Goal: Navigation & Orientation: Go to known website

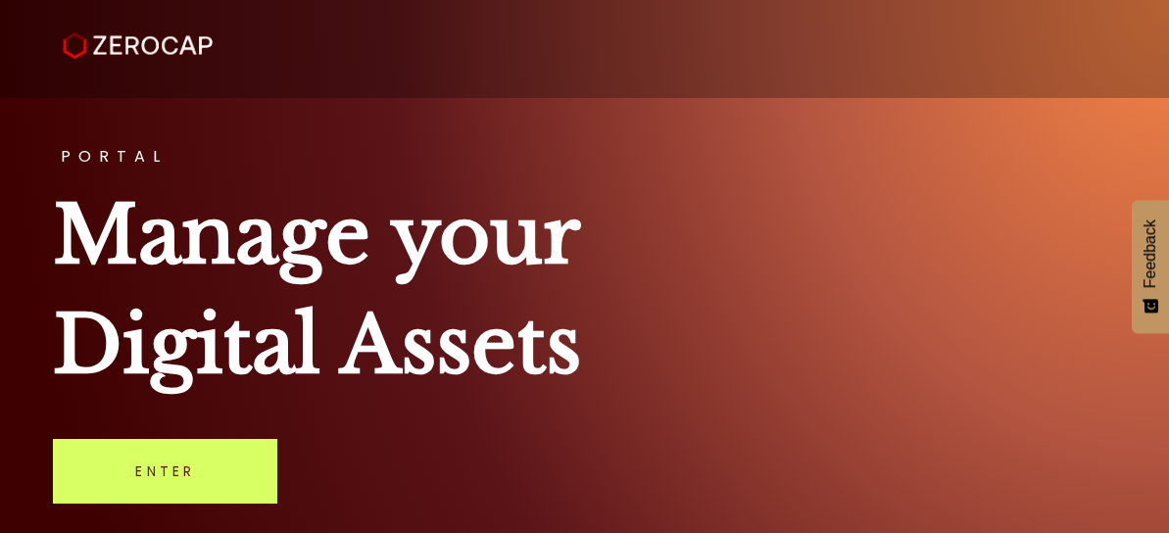
click at [730, 256] on h1 "Manage your Digital Assets" at bounding box center [584, 289] width 1062 height 219
click at [763, 165] on h3 "PORTAL" at bounding box center [584, 157] width 1062 height 16
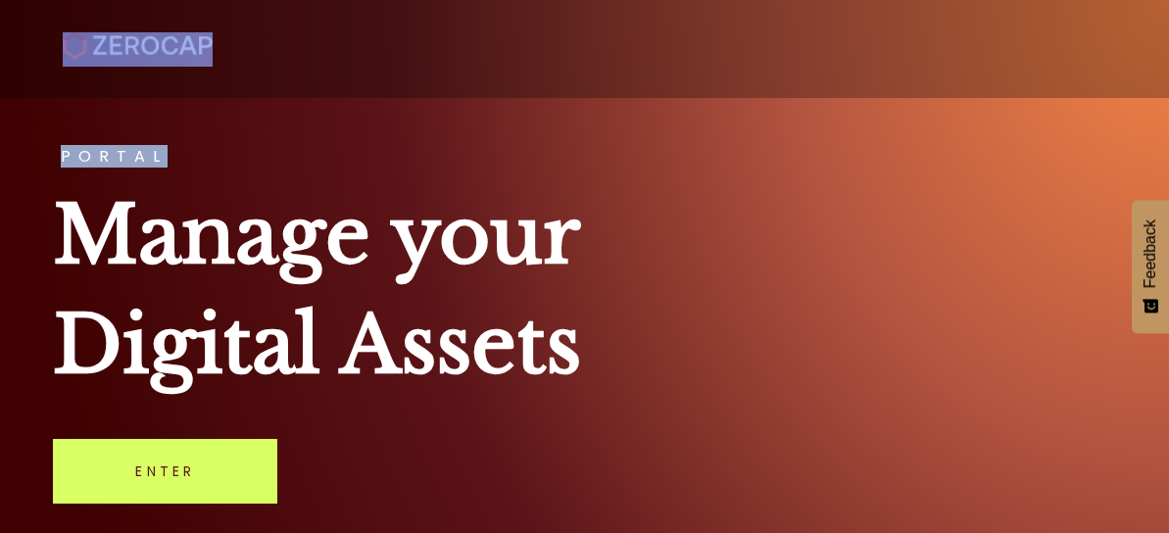
drag, startPoint x: 1167, startPoint y: 38, endPoint x: 873, endPoint y: 130, distance: 308.0
click at [873, 130] on div "PORTAL Manage your Digital Assets Enter [EMAIL_ADDRESS][DOMAIN_NAME] © 2023 Zer…" at bounding box center [584, 350] width 1169 height 701
click at [873, 130] on div "PORTAL Manage your Digital Assets Enter" at bounding box center [584, 266] width 1169 height 533
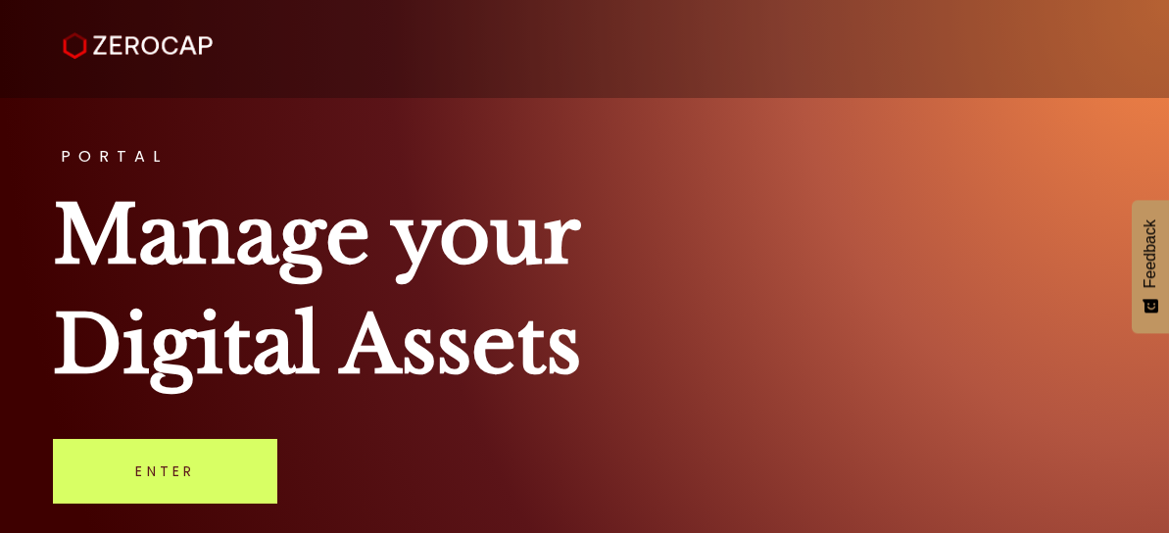
click at [459, 313] on h1 "Manage your Digital Assets" at bounding box center [584, 289] width 1062 height 219
click at [464, 309] on h1 "Manage your Digital Assets" at bounding box center [584, 289] width 1062 height 219
click at [1166, 255] on button "Feedback" at bounding box center [1150, 266] width 37 height 133
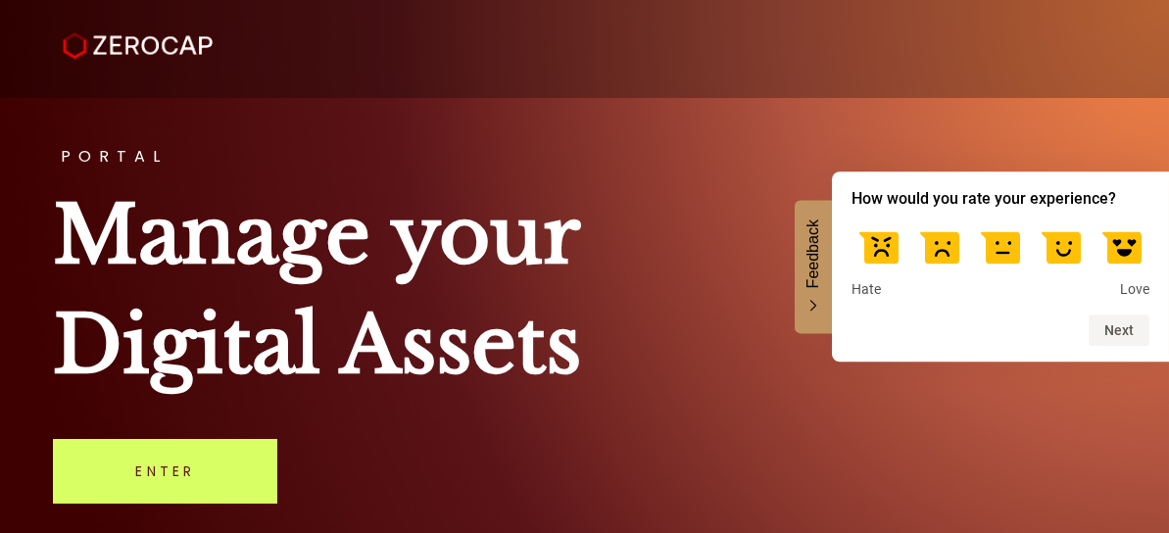
click at [1030, 400] on h1 "Manage your Digital Assets" at bounding box center [584, 289] width 1062 height 219
click at [1065, 400] on h1 "Manage your Digital Assets" at bounding box center [584, 289] width 1062 height 219
click at [766, 400] on h1 "Manage your Digital Assets" at bounding box center [584, 289] width 1062 height 219
click at [795, 299] on button "Feedback" at bounding box center [813, 266] width 37 height 133
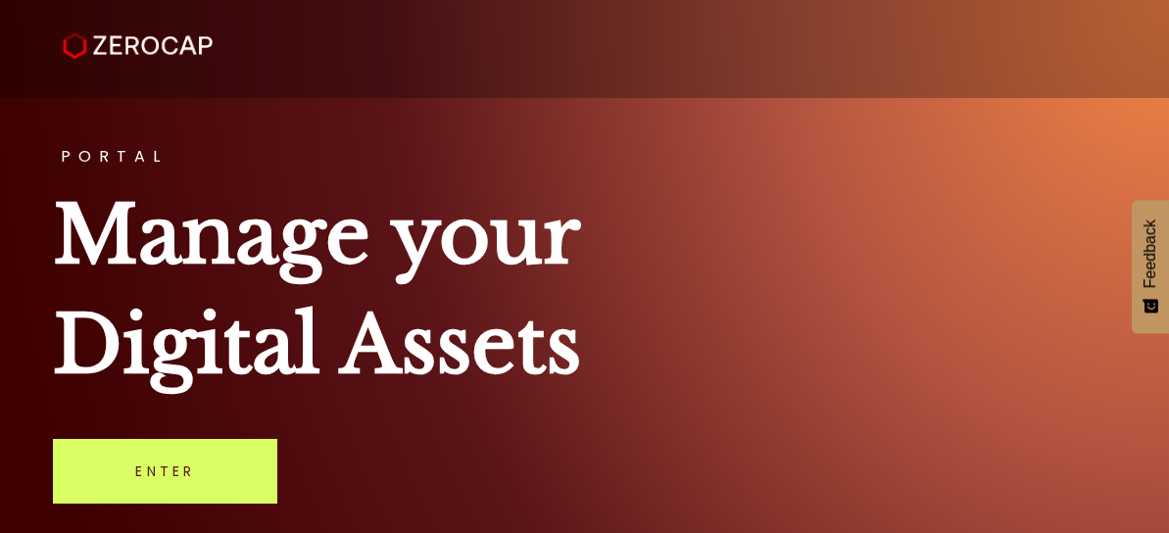
click at [1138, 98] on section at bounding box center [584, 49] width 1169 height 98
click at [1166, 82] on section at bounding box center [584, 49] width 1169 height 98
click at [1166, 40] on section at bounding box center [584, 49] width 1169 height 98
click at [1166, 98] on section at bounding box center [584, 49] width 1169 height 98
click at [1167, 45] on section at bounding box center [584, 49] width 1169 height 98
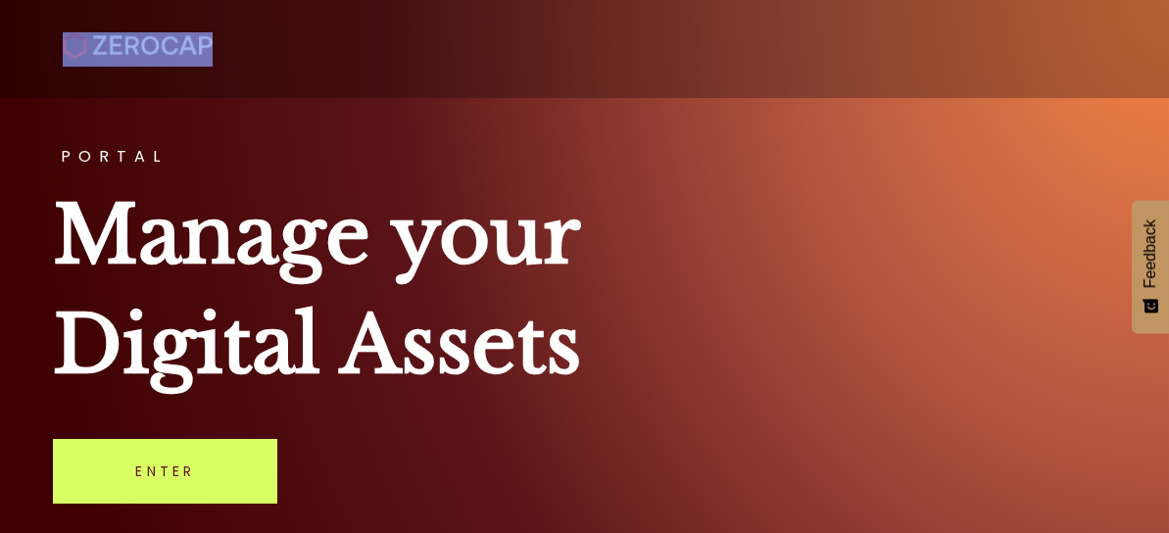
drag, startPoint x: 1167, startPoint y: 45, endPoint x: 953, endPoint y: 89, distance: 218.1
click at [953, 89] on section at bounding box center [584, 49] width 1169 height 98
click at [953, 78] on div at bounding box center [584, 41] width 1149 height 73
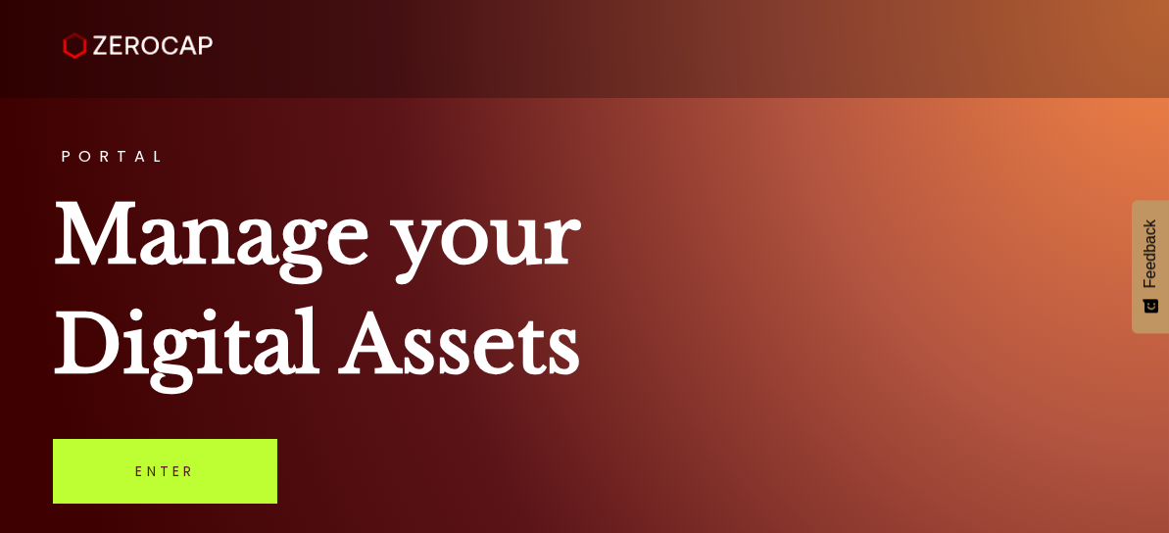
click at [221, 504] on link "Enter" at bounding box center [165, 471] width 224 height 65
click at [216, 504] on link "Enter" at bounding box center [165, 471] width 224 height 65
click at [224, 504] on link "Enter" at bounding box center [165, 471] width 224 height 65
